Goal: Entertainment & Leisure: Browse casually

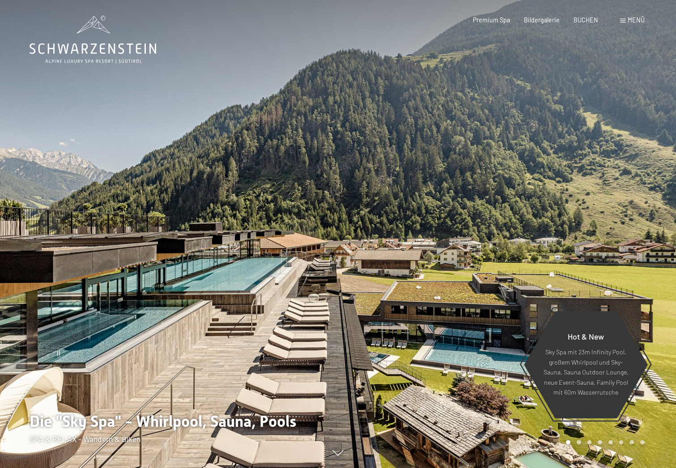
click at [542, 21] on span "Bildergalerie" at bounding box center [542, 20] width 36 height 8
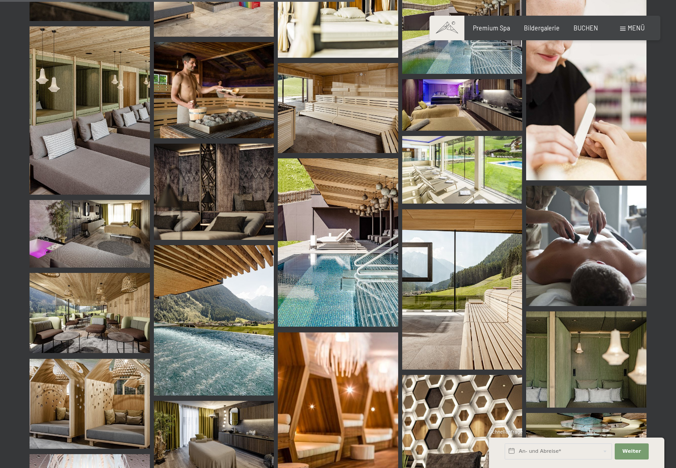
scroll to position [5057, 0]
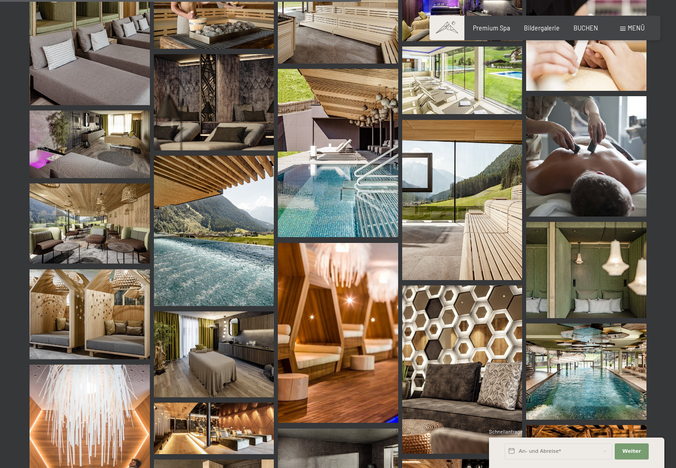
click at [213, 203] on img at bounding box center [214, 231] width 120 height 150
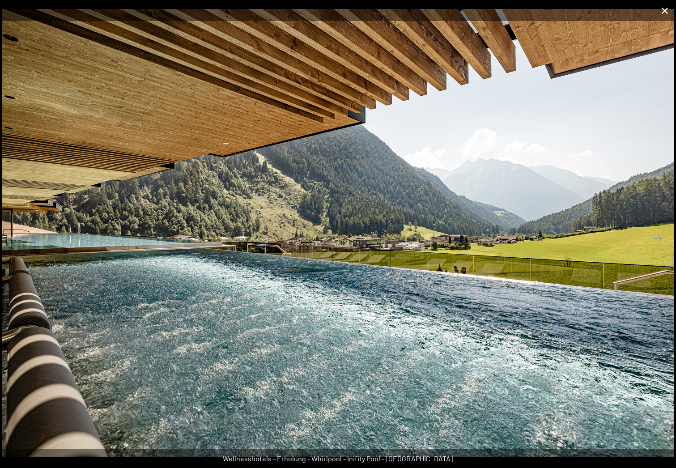
click at [668, 13] on button "Close gallery" at bounding box center [665, 10] width 22 height 21
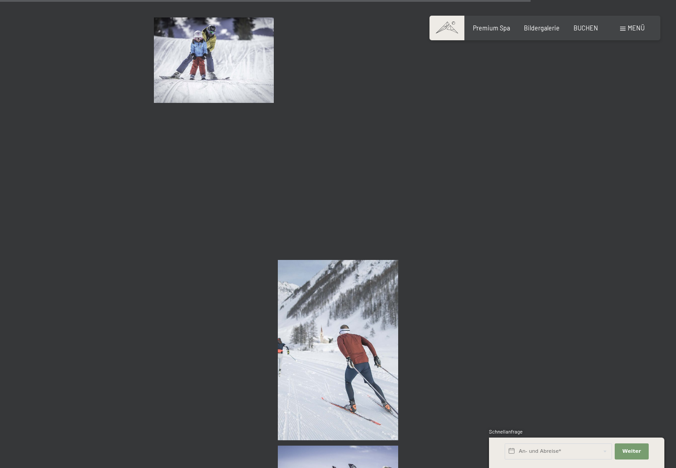
scroll to position [7653, 0]
